Goal: Information Seeking & Learning: Learn about a topic

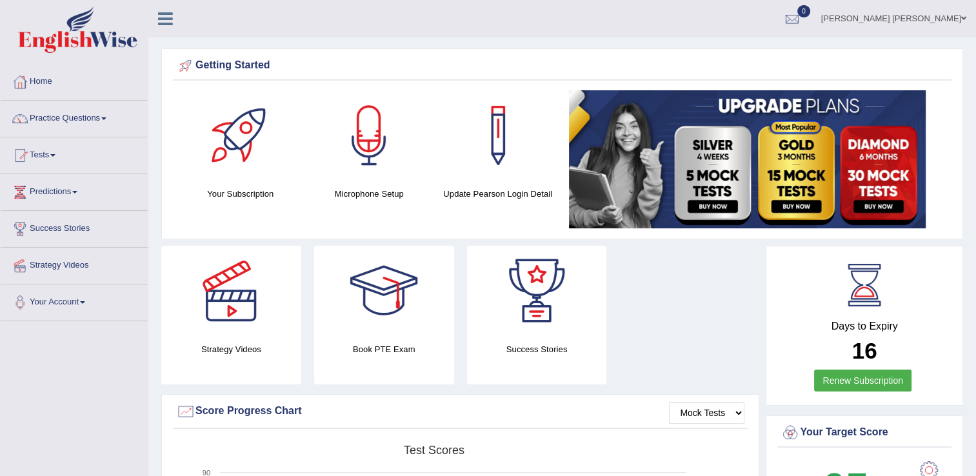
click at [46, 119] on link "Practice Questions" at bounding box center [74, 117] width 147 height 32
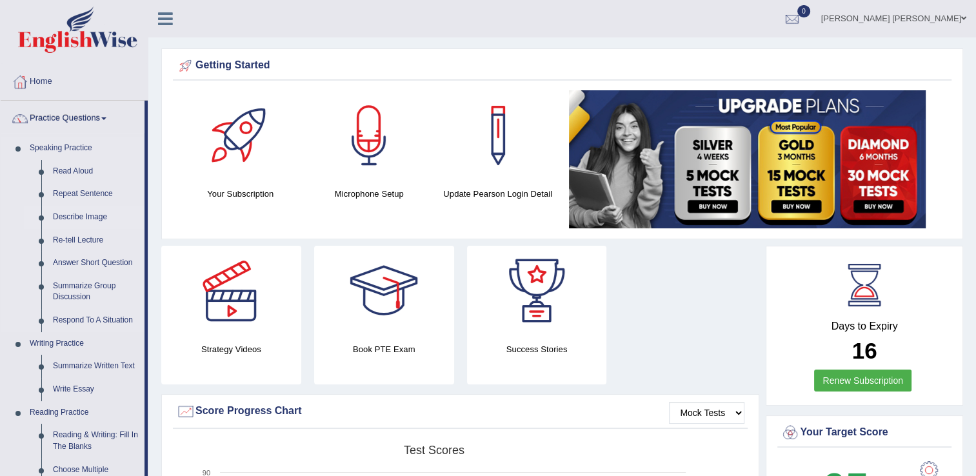
click at [72, 214] on link "Describe Image" at bounding box center [95, 217] width 97 height 23
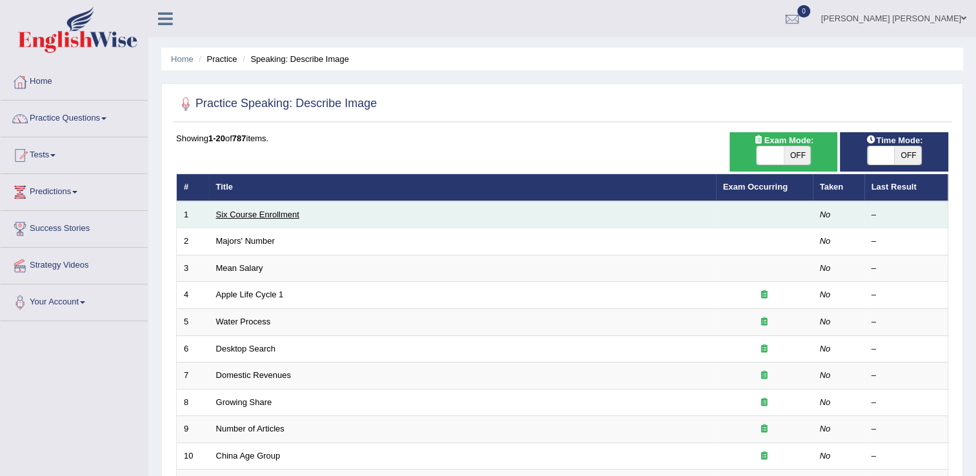
click at [248, 215] on link "Six Course Enrollment" at bounding box center [257, 215] width 83 height 10
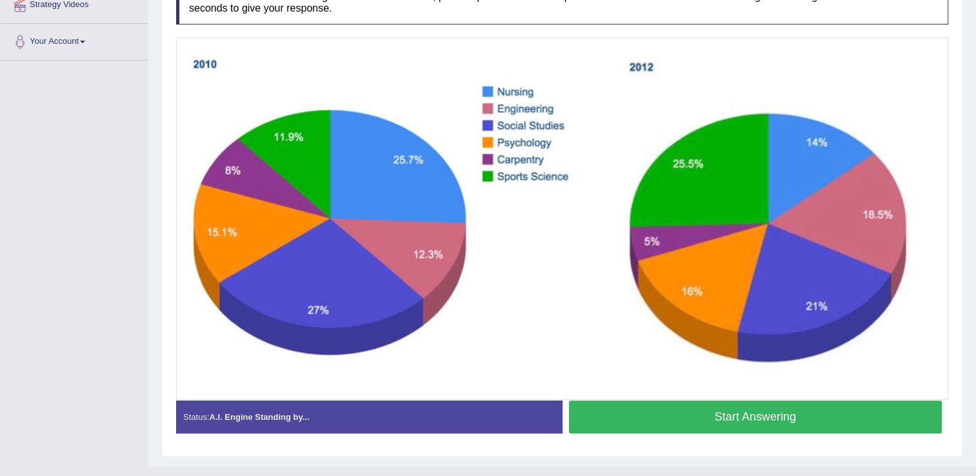
scroll to position [282, 0]
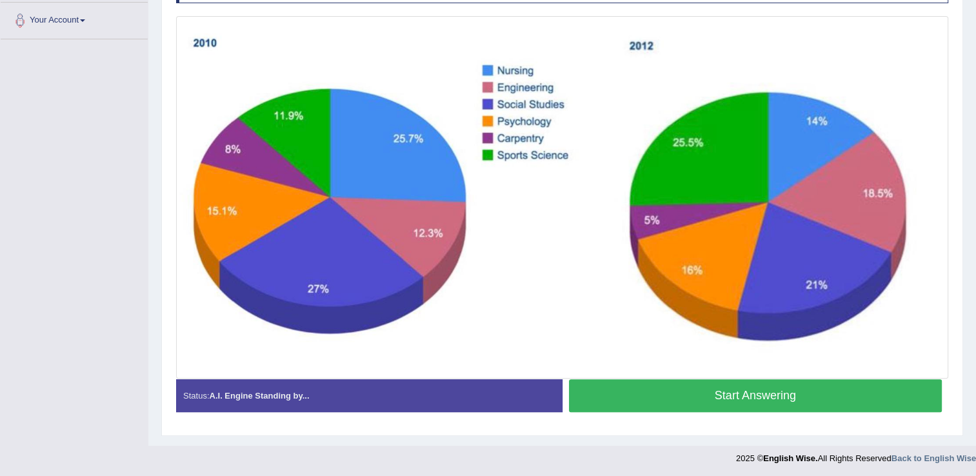
click at [730, 395] on button "Start Answering" at bounding box center [755, 395] width 373 height 33
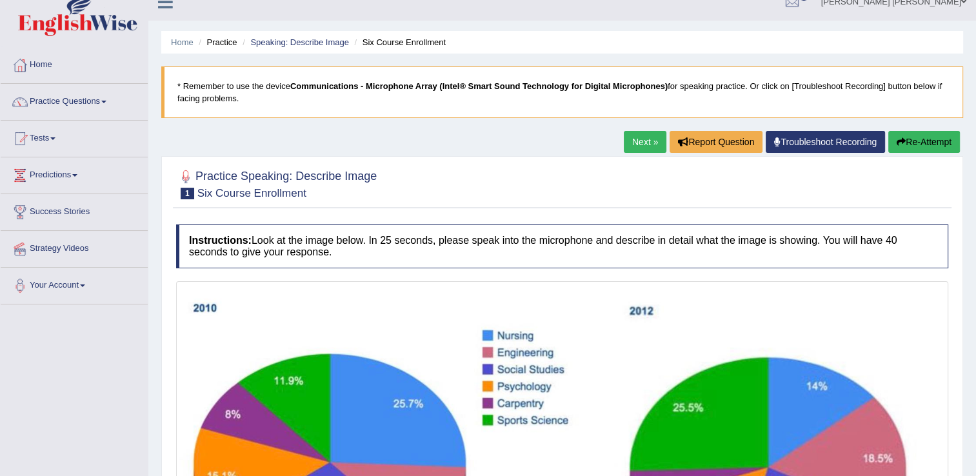
scroll to position [0, 0]
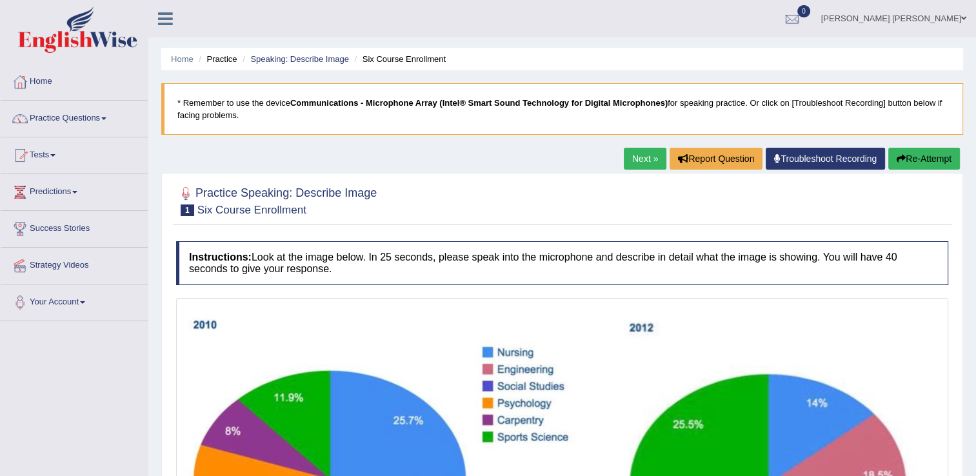
click at [927, 154] on button "Re-Attempt" at bounding box center [924, 159] width 72 height 22
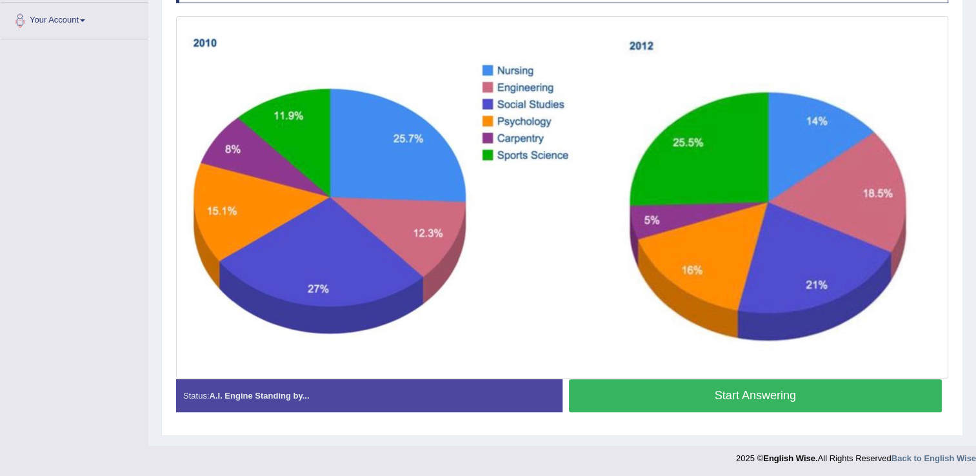
click at [780, 399] on button "Start Answering" at bounding box center [755, 395] width 373 height 33
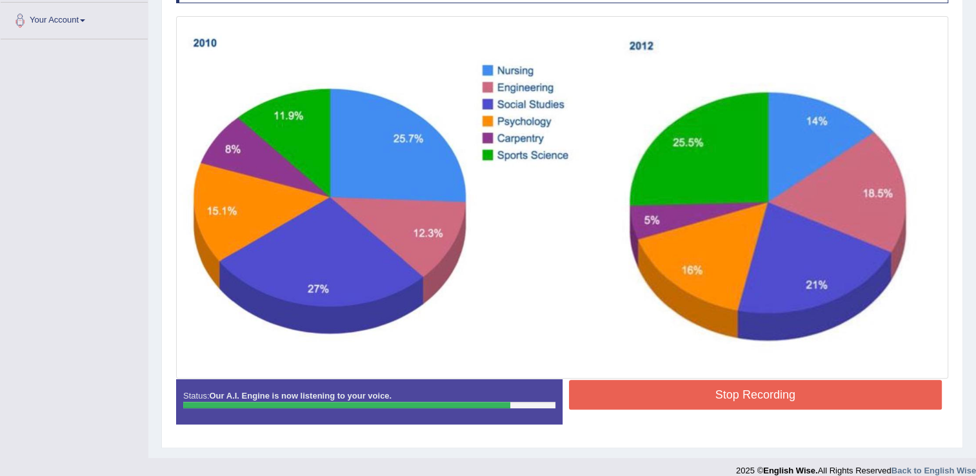
click at [798, 400] on button "Stop Recording" at bounding box center [755, 395] width 373 height 30
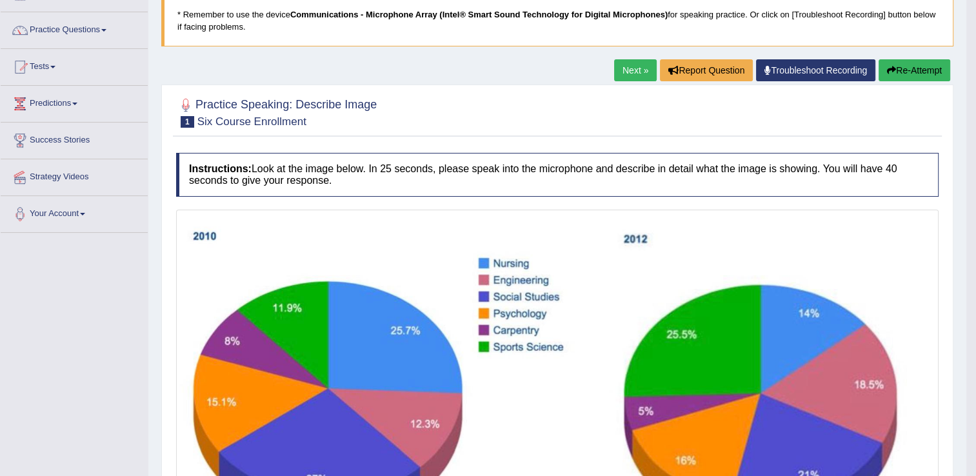
scroll to position [24, 0]
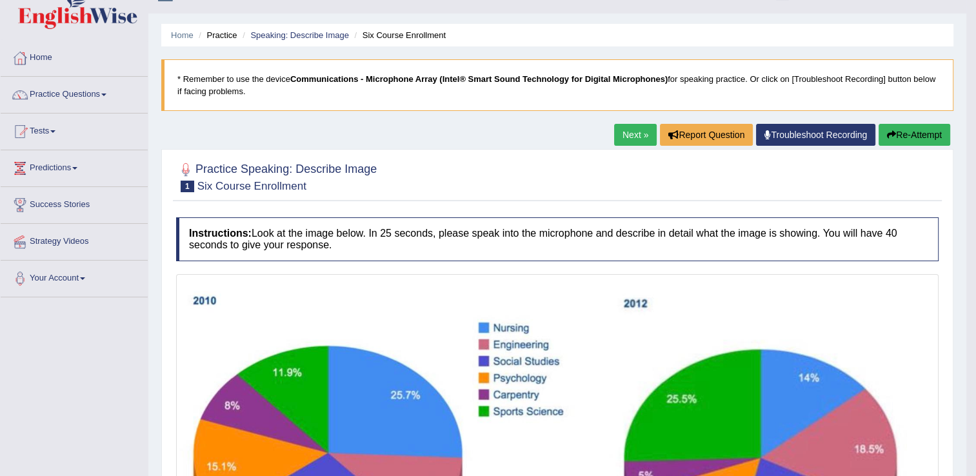
click at [635, 134] on link "Next »" at bounding box center [635, 135] width 43 height 22
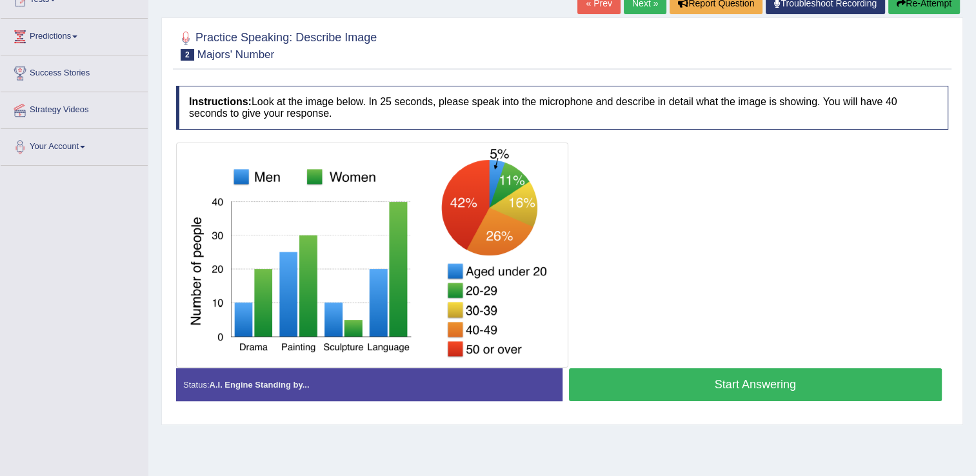
scroll to position [201, 0]
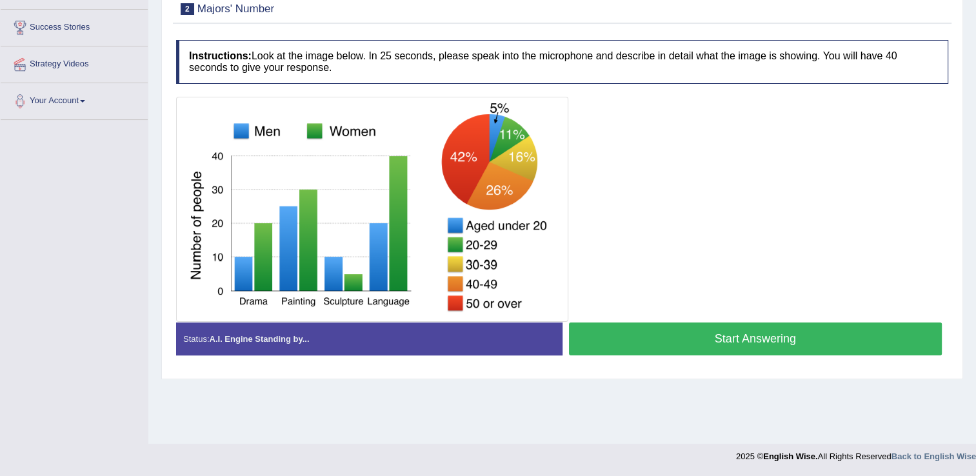
click at [712, 344] on button "Start Answering" at bounding box center [755, 338] width 373 height 33
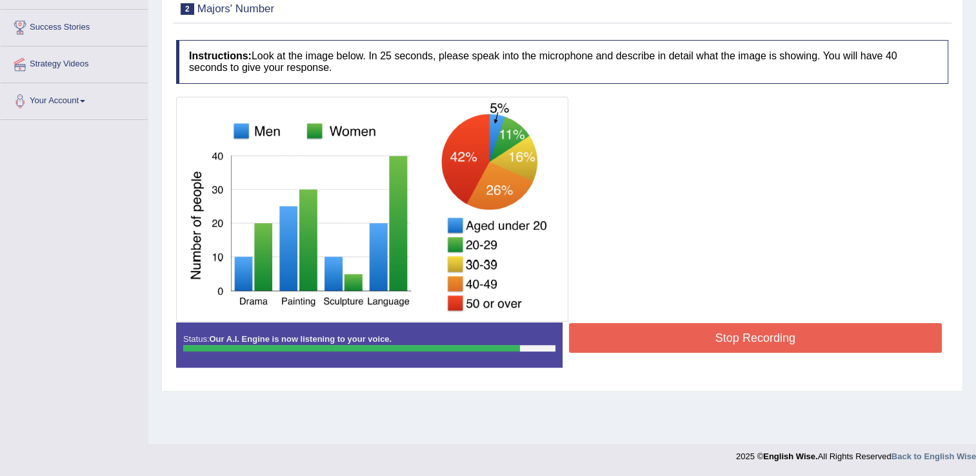
click at [709, 342] on button "Stop Recording" at bounding box center [755, 338] width 373 height 30
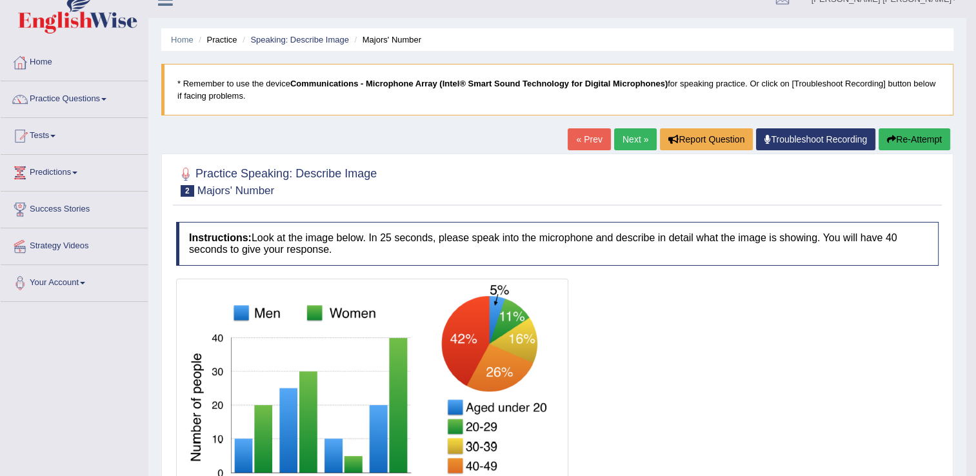
scroll to position [0, 0]
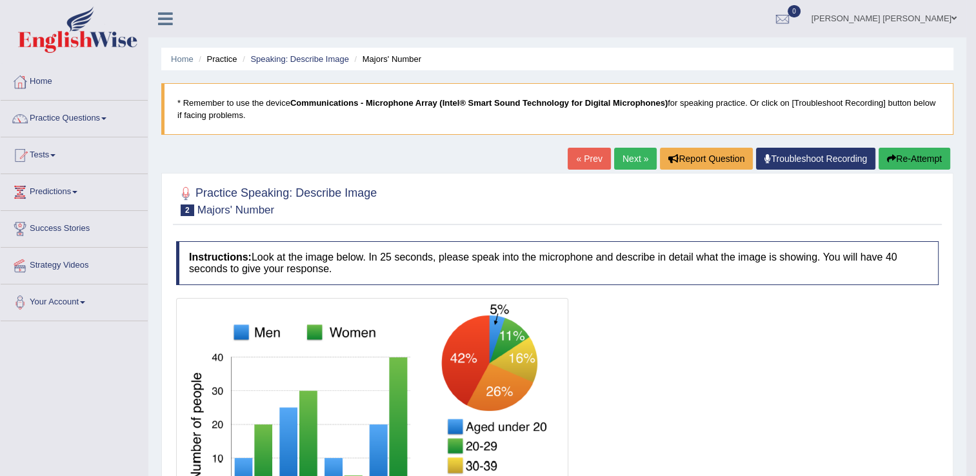
click at [626, 159] on link "Next »" at bounding box center [635, 159] width 43 height 22
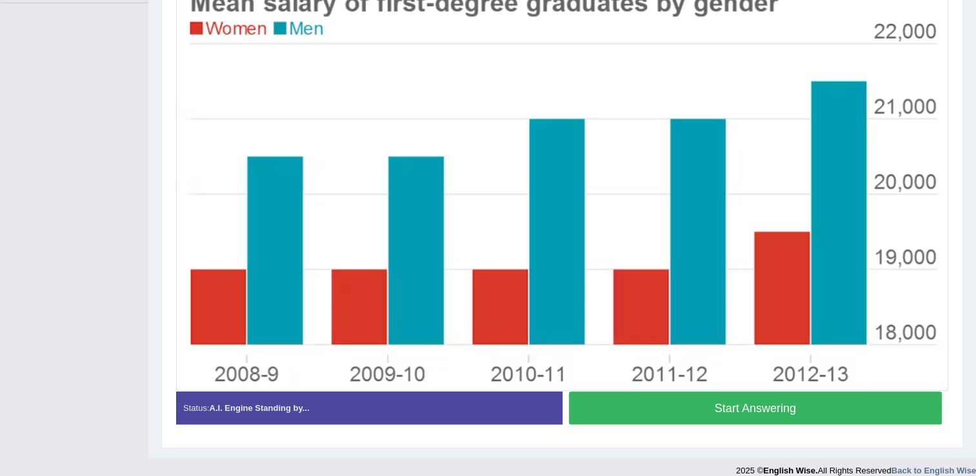
scroll to position [331, 0]
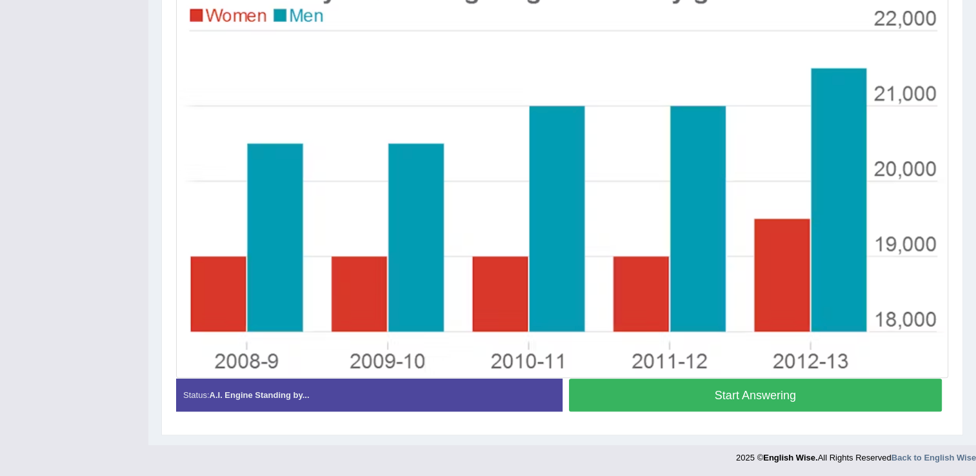
click at [808, 386] on button "Start Answering" at bounding box center [755, 395] width 373 height 33
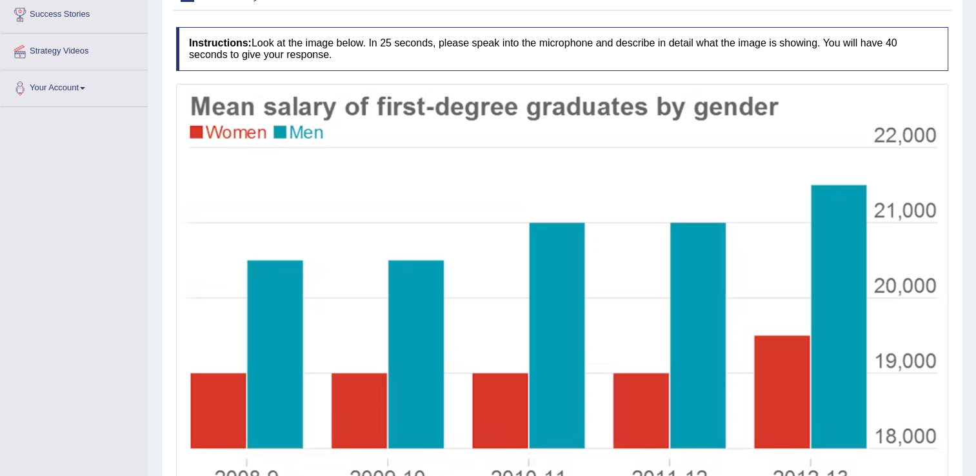
scroll to position [279, 0]
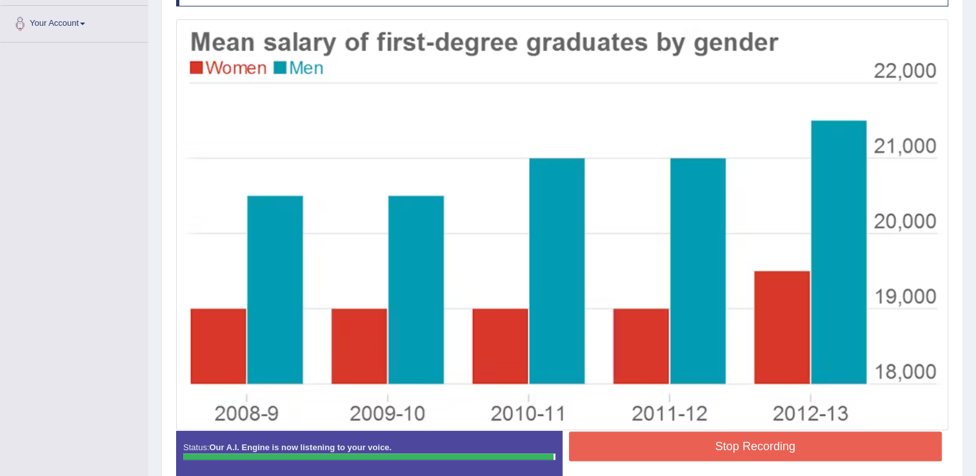
click at [746, 461] on div "Stop Recording" at bounding box center [755, 447] width 386 height 33
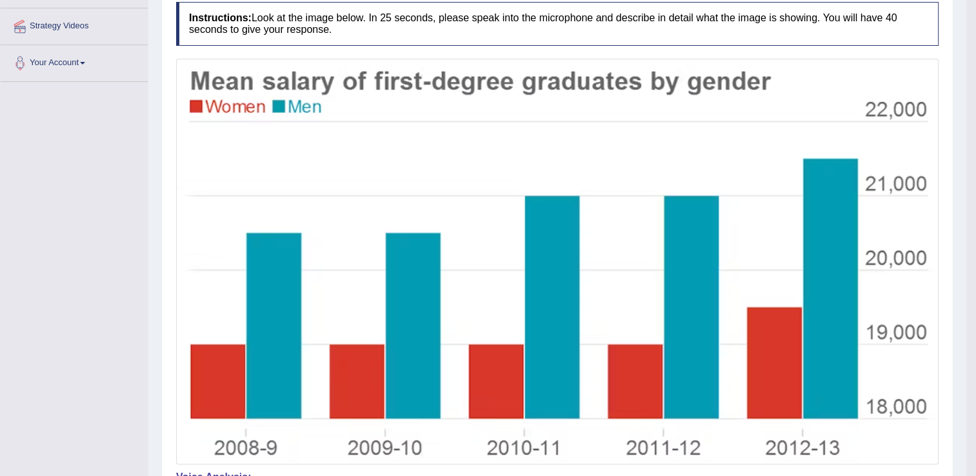
scroll to position [28, 0]
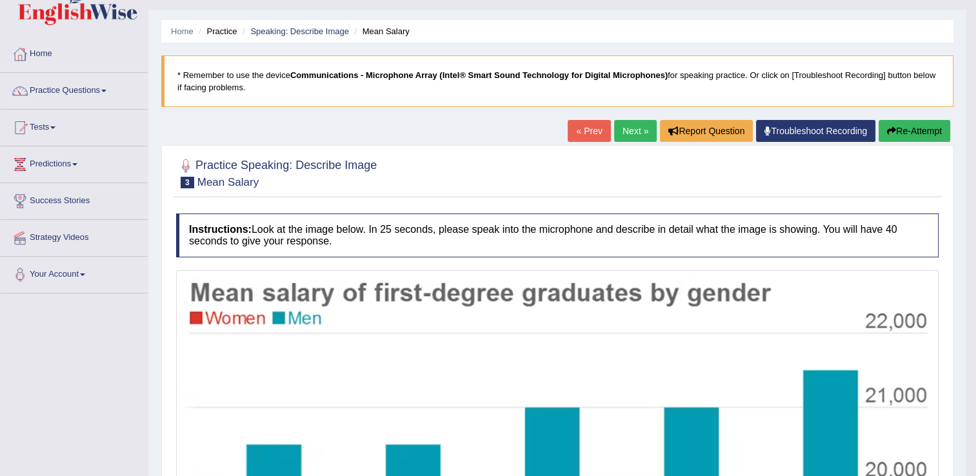
click at [635, 128] on link "Next »" at bounding box center [635, 131] width 43 height 22
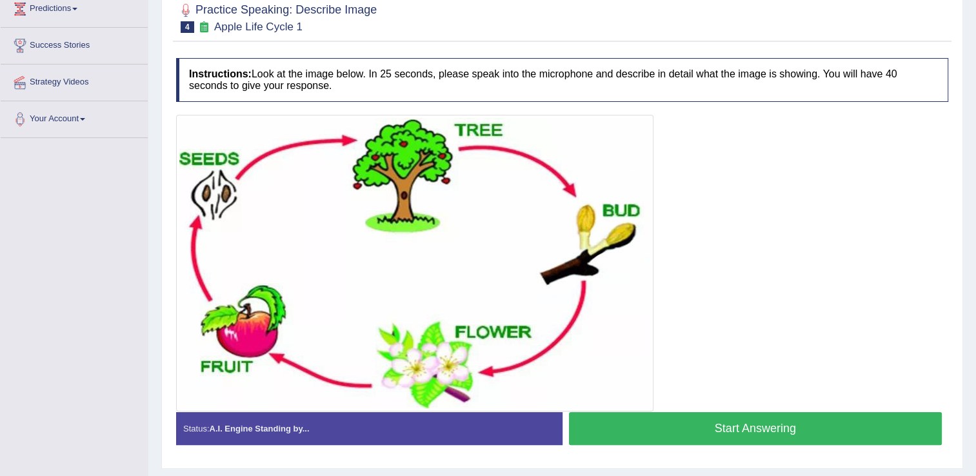
scroll to position [193, 0]
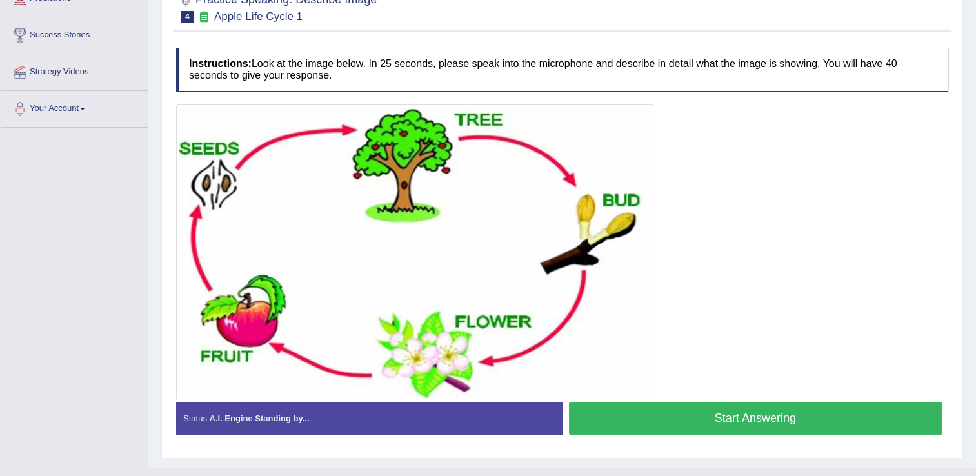
click at [715, 422] on button "Start Answering" at bounding box center [755, 418] width 373 height 33
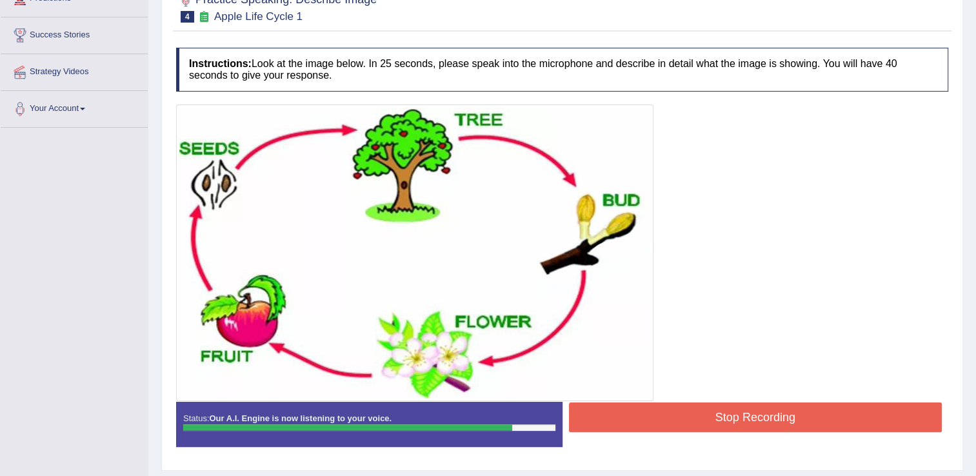
click at [715, 419] on button "Stop Recording" at bounding box center [755, 417] width 373 height 30
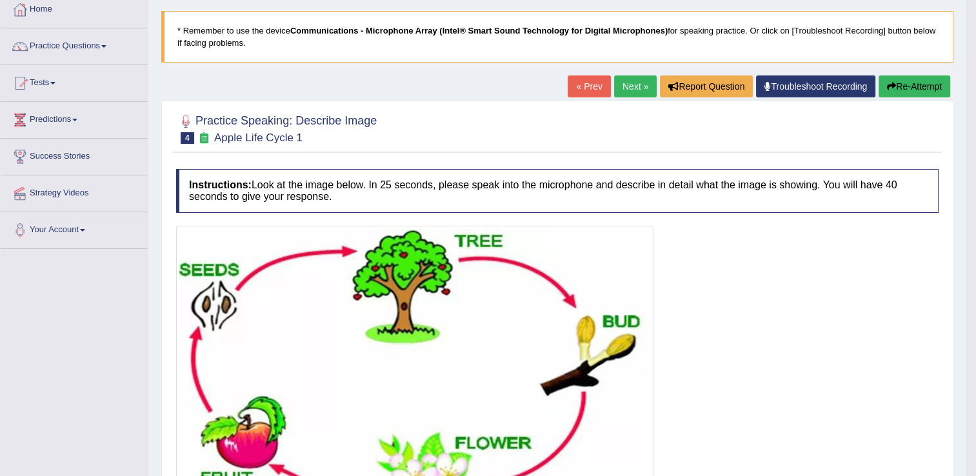
scroll to position [64, 0]
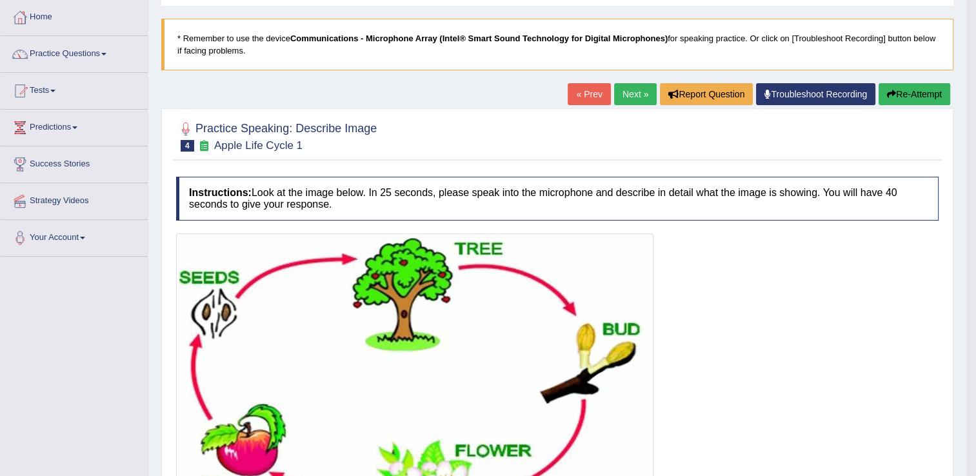
click at [636, 91] on link "Next »" at bounding box center [635, 94] width 43 height 22
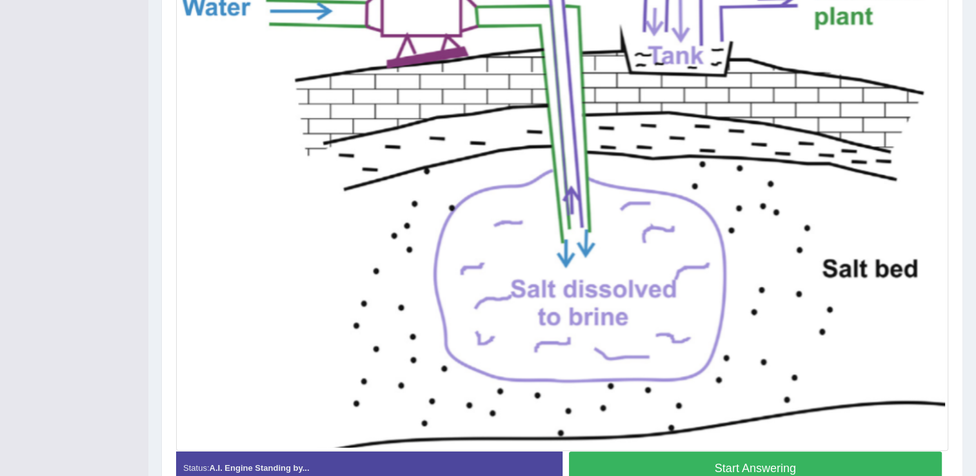
scroll to position [443, 0]
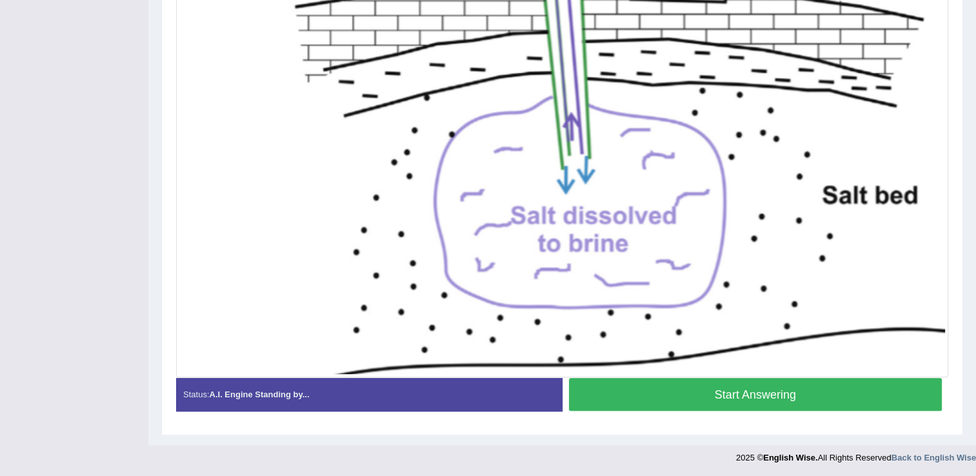
click at [692, 388] on button "Start Answering" at bounding box center [755, 394] width 373 height 33
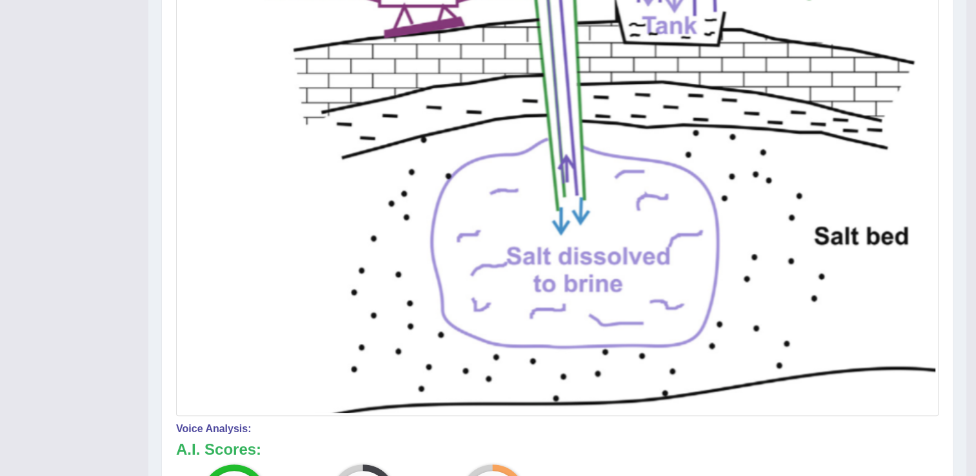
scroll to position [129, 0]
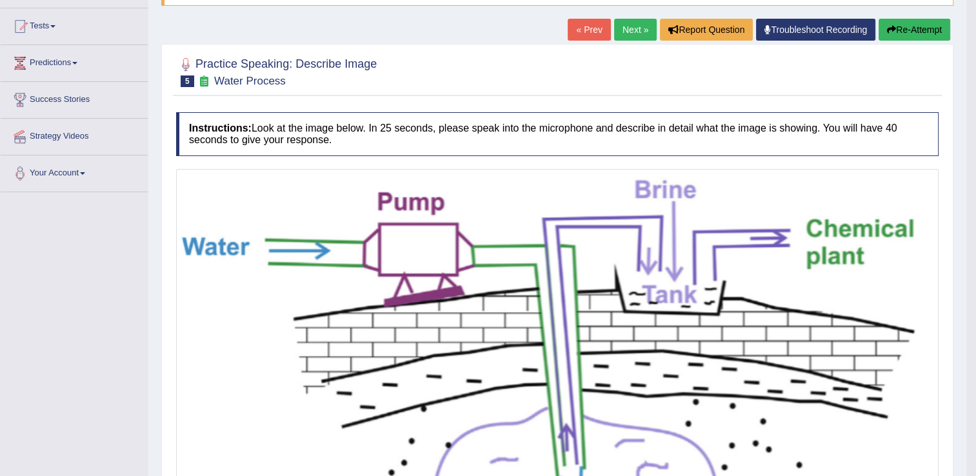
click at [620, 32] on link "Next »" at bounding box center [635, 30] width 43 height 22
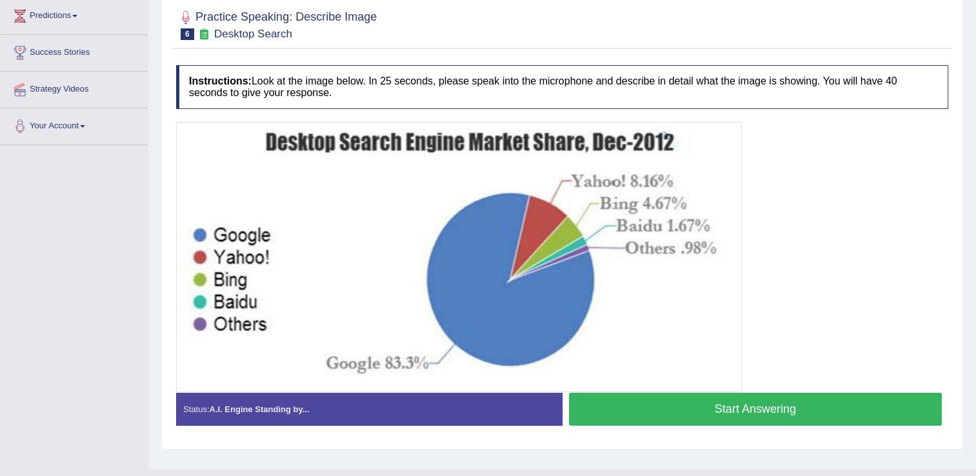
scroll to position [201, 0]
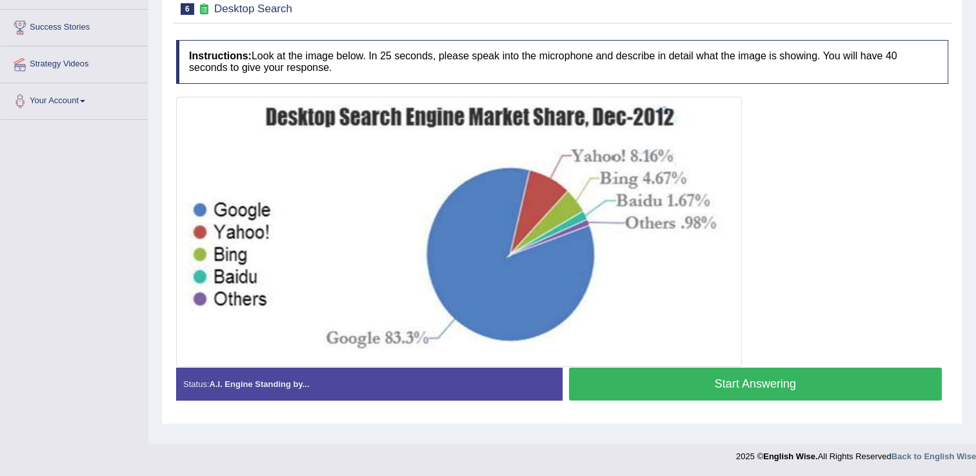
click at [676, 381] on button "Start Answering" at bounding box center [755, 384] width 373 height 33
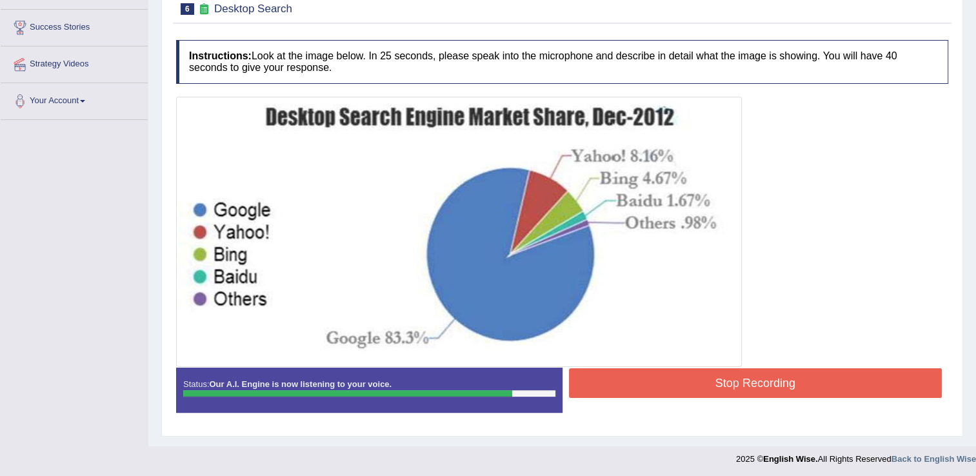
click at [729, 386] on button "Stop Recording" at bounding box center [755, 383] width 373 height 30
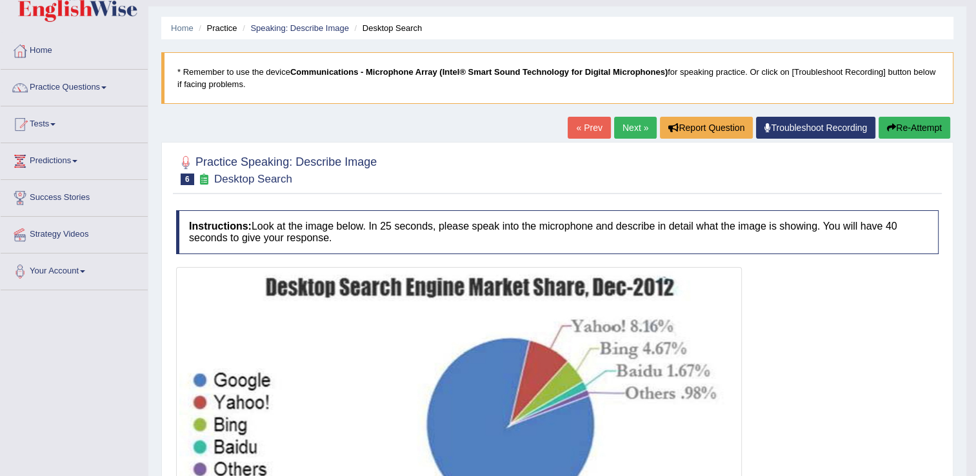
scroll to position [0, 0]
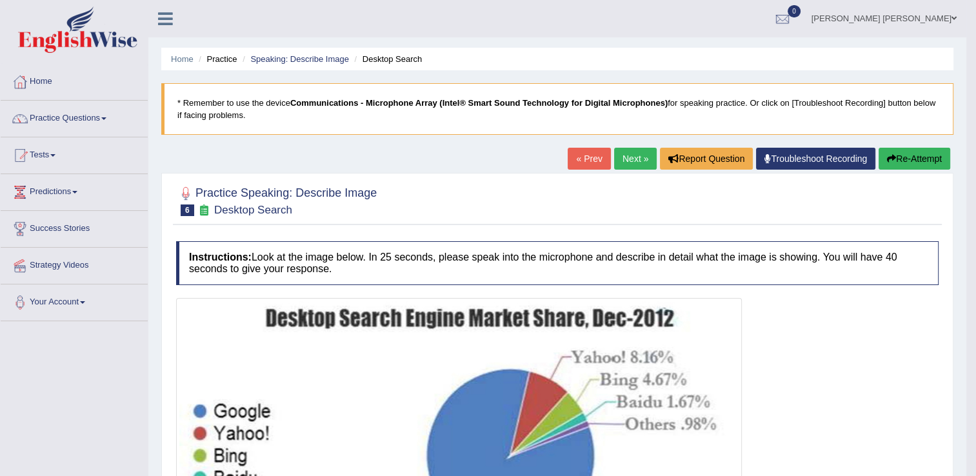
click at [626, 159] on link "Next »" at bounding box center [635, 159] width 43 height 22
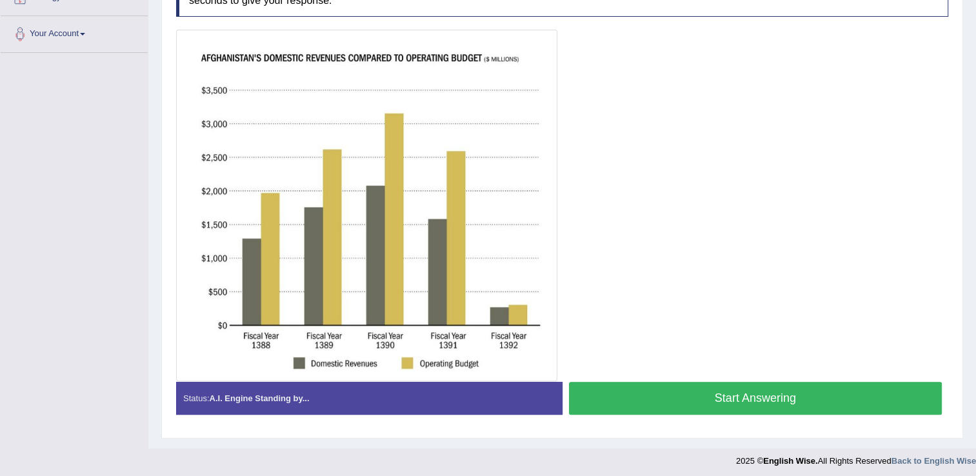
scroll to position [271, 0]
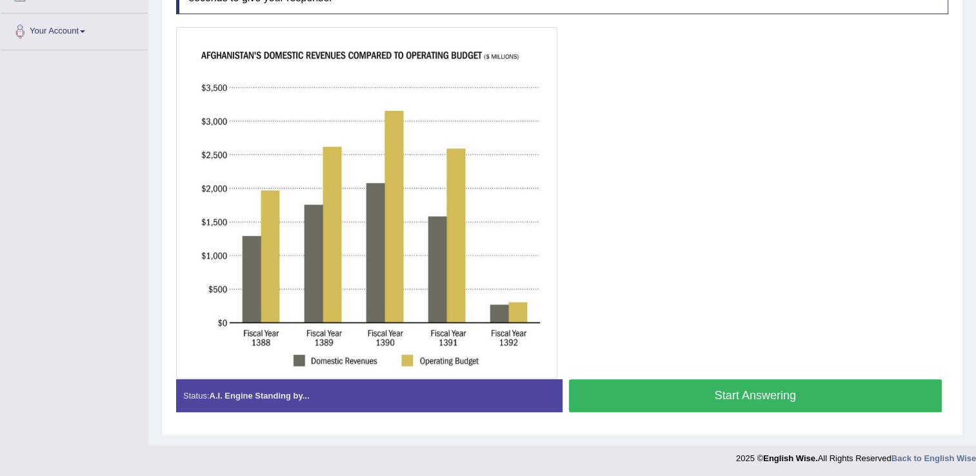
click at [722, 391] on button "Start Answering" at bounding box center [755, 395] width 373 height 33
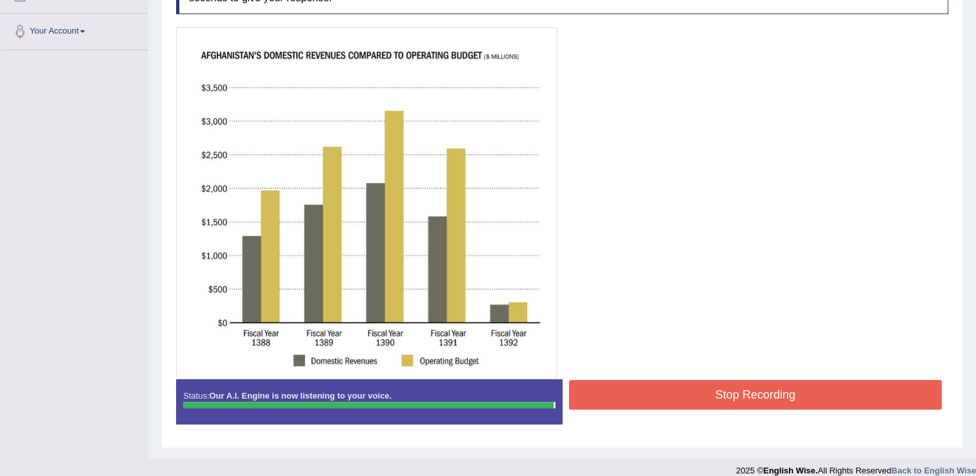
click at [772, 391] on button "Stop Recording" at bounding box center [755, 395] width 373 height 30
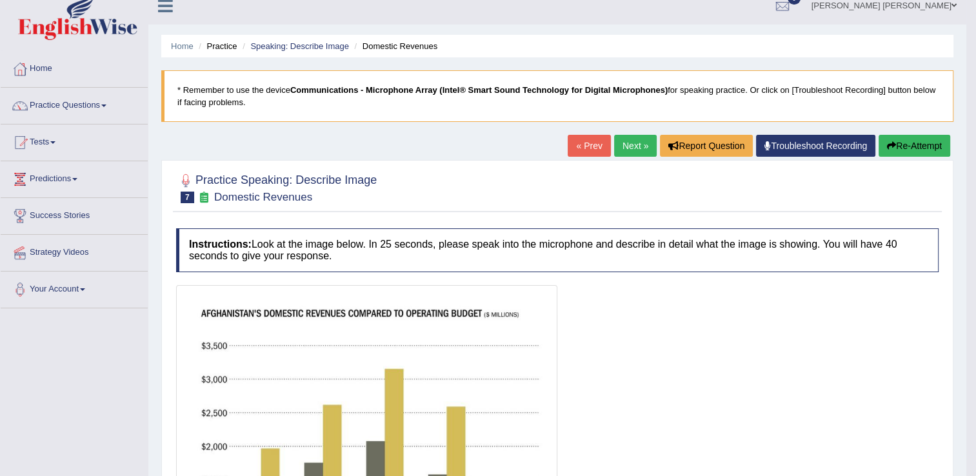
scroll to position [0, 0]
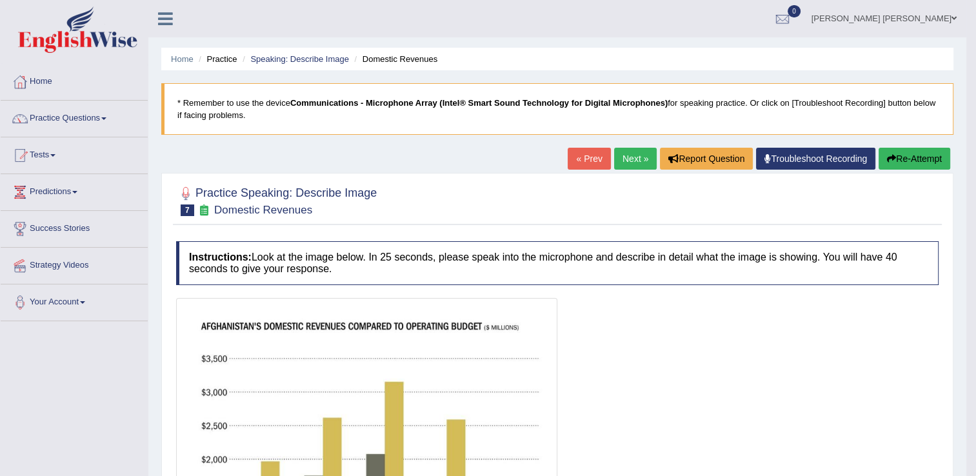
click at [915, 157] on button "Re-Attempt" at bounding box center [914, 159] width 72 height 22
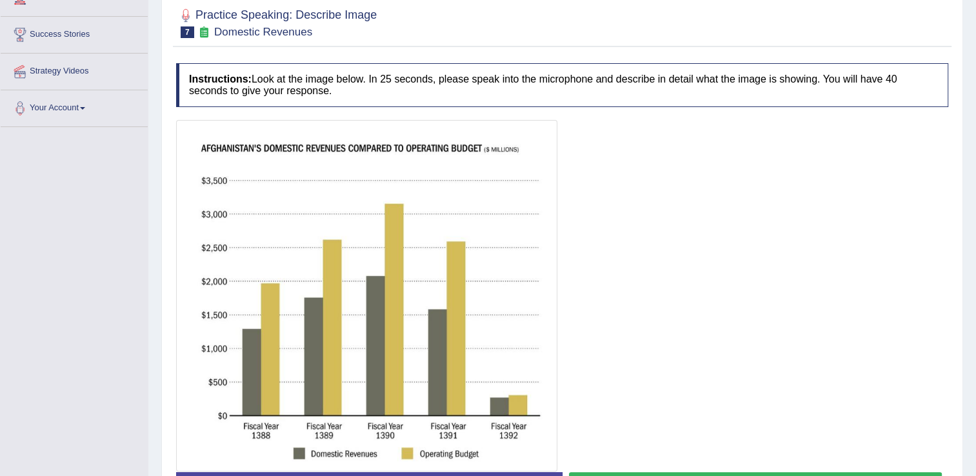
scroll to position [286, 0]
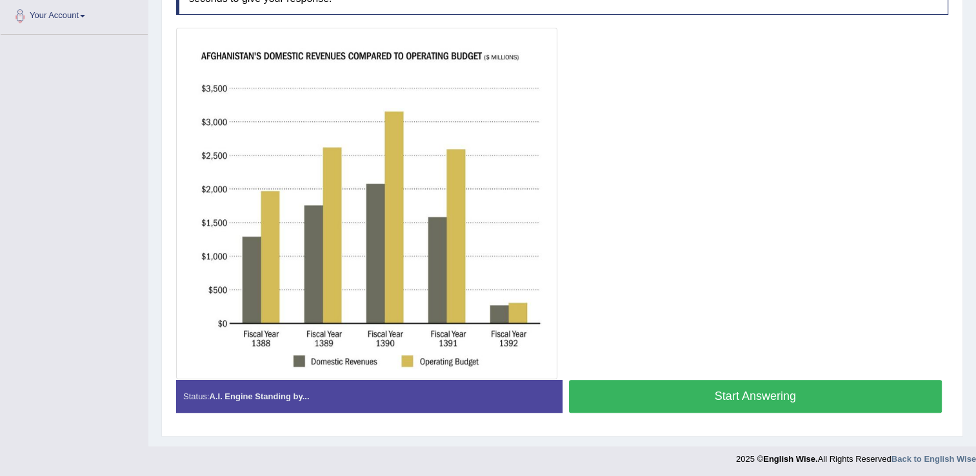
click at [677, 395] on button "Start Answering" at bounding box center [755, 396] width 373 height 33
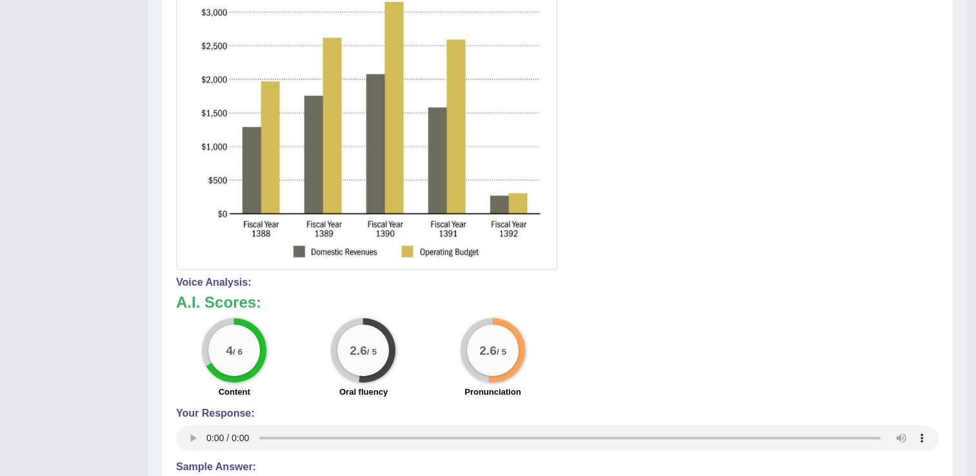
scroll to position [148, 0]
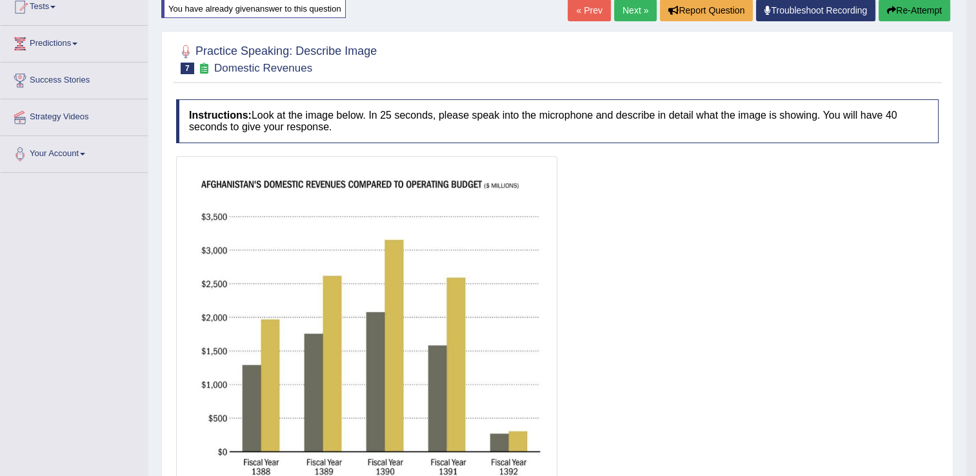
click at [626, 12] on link "Next »" at bounding box center [635, 10] width 43 height 22
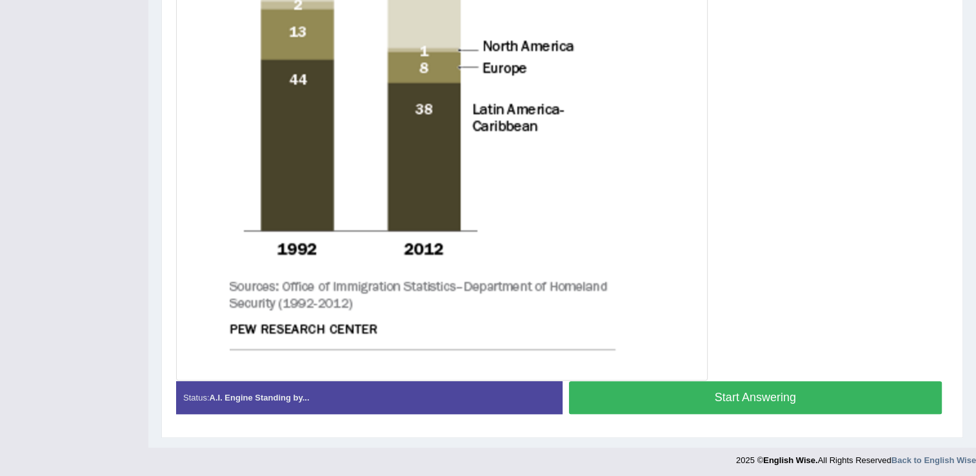
scroll to position [607, 0]
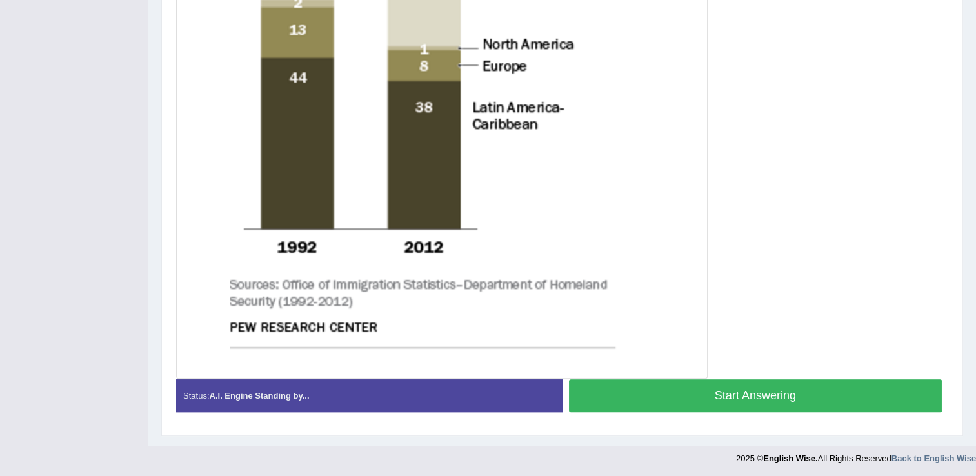
click at [722, 395] on button "Start Answering" at bounding box center [755, 395] width 373 height 33
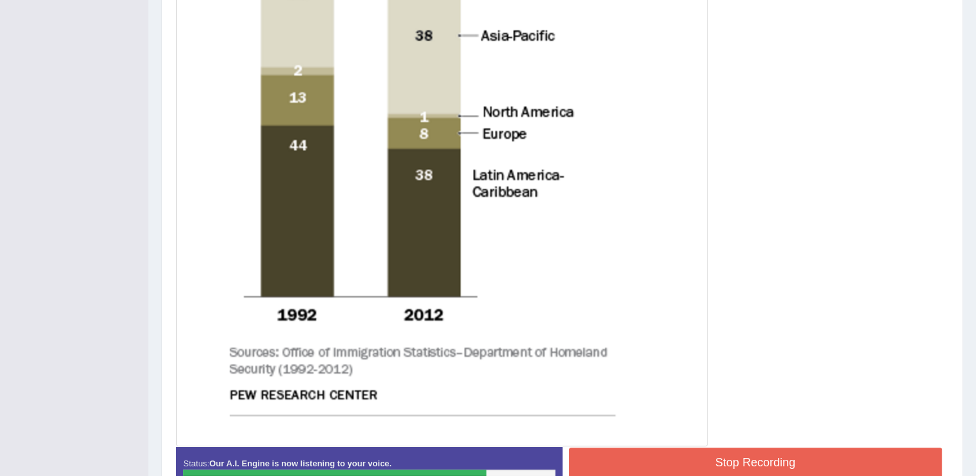
scroll to position [542, 0]
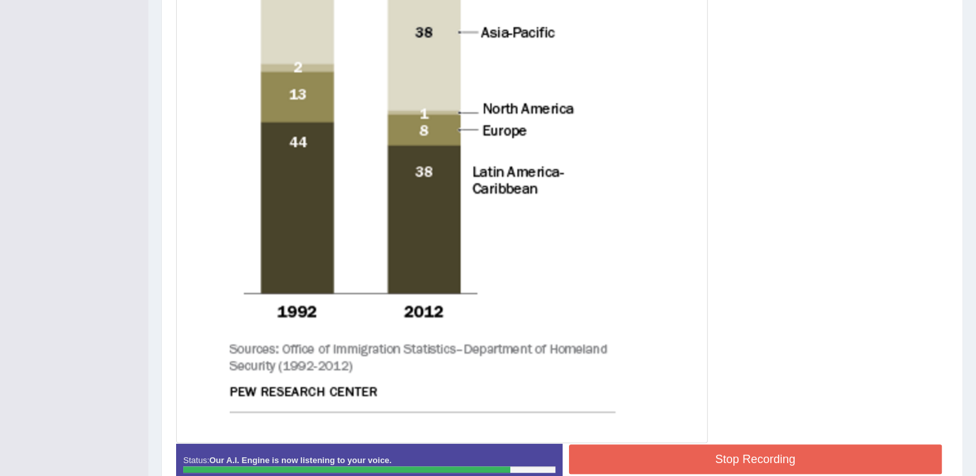
click at [784, 450] on button "Stop Recording" at bounding box center [755, 459] width 373 height 30
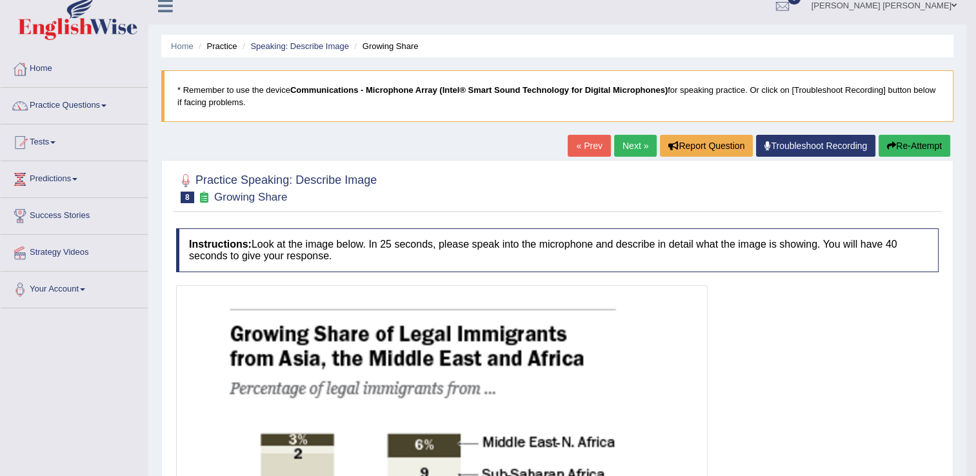
scroll to position [0, 0]
